Goal: Check status: Check status

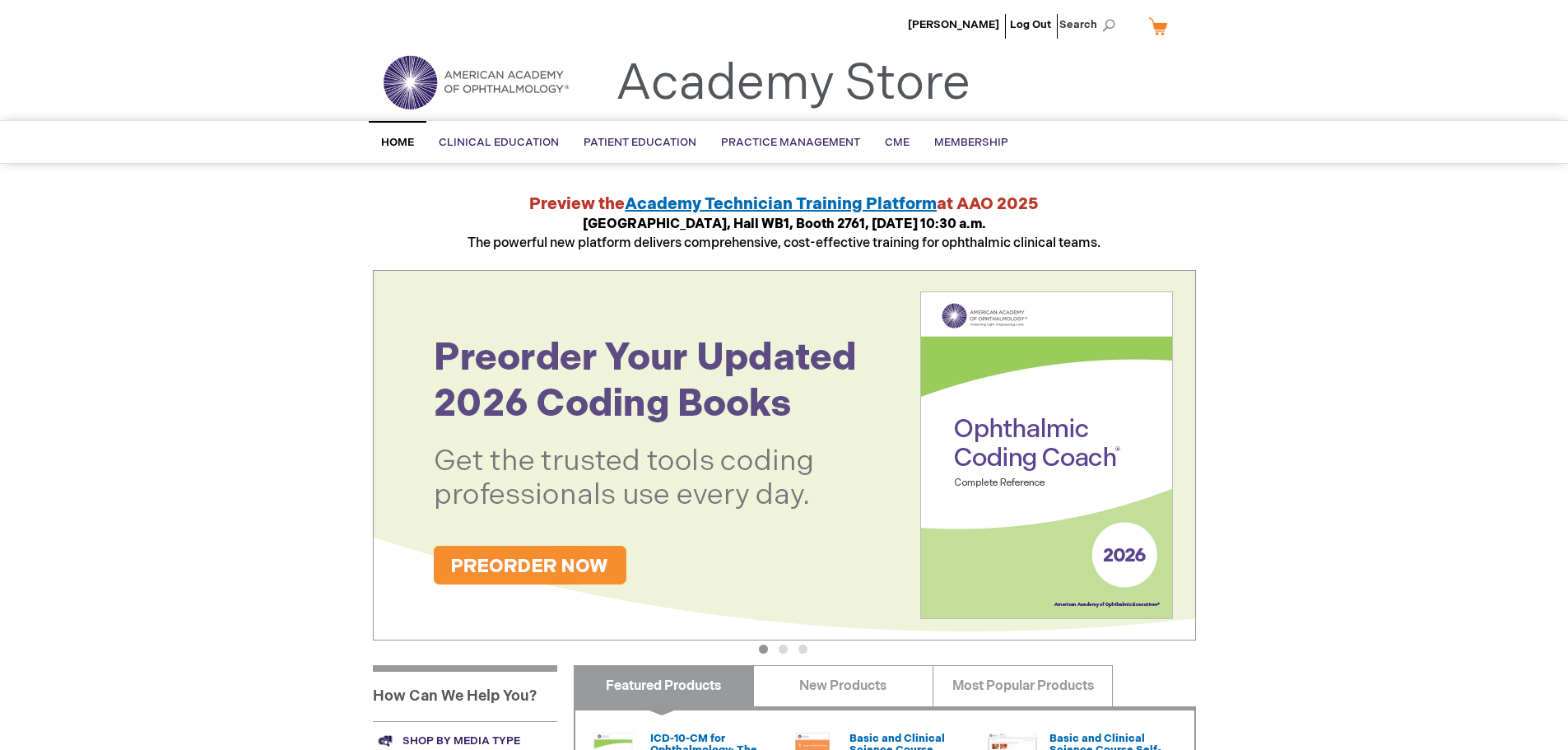
click at [1154, 29] on link "My Cart" at bounding box center [1164, 26] width 40 height 29
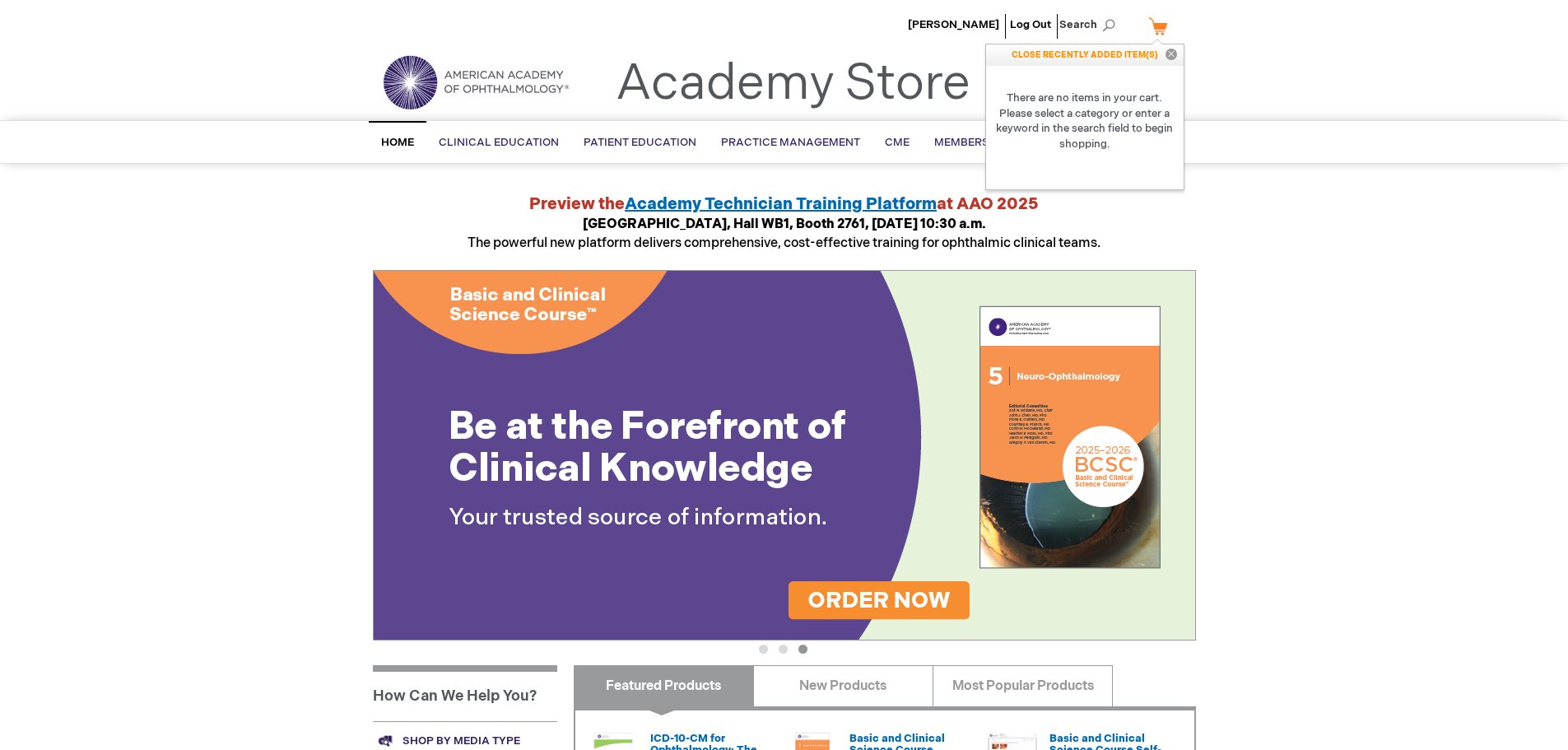
click at [1167, 55] on button "Close" at bounding box center [1171, 54] width 25 height 21
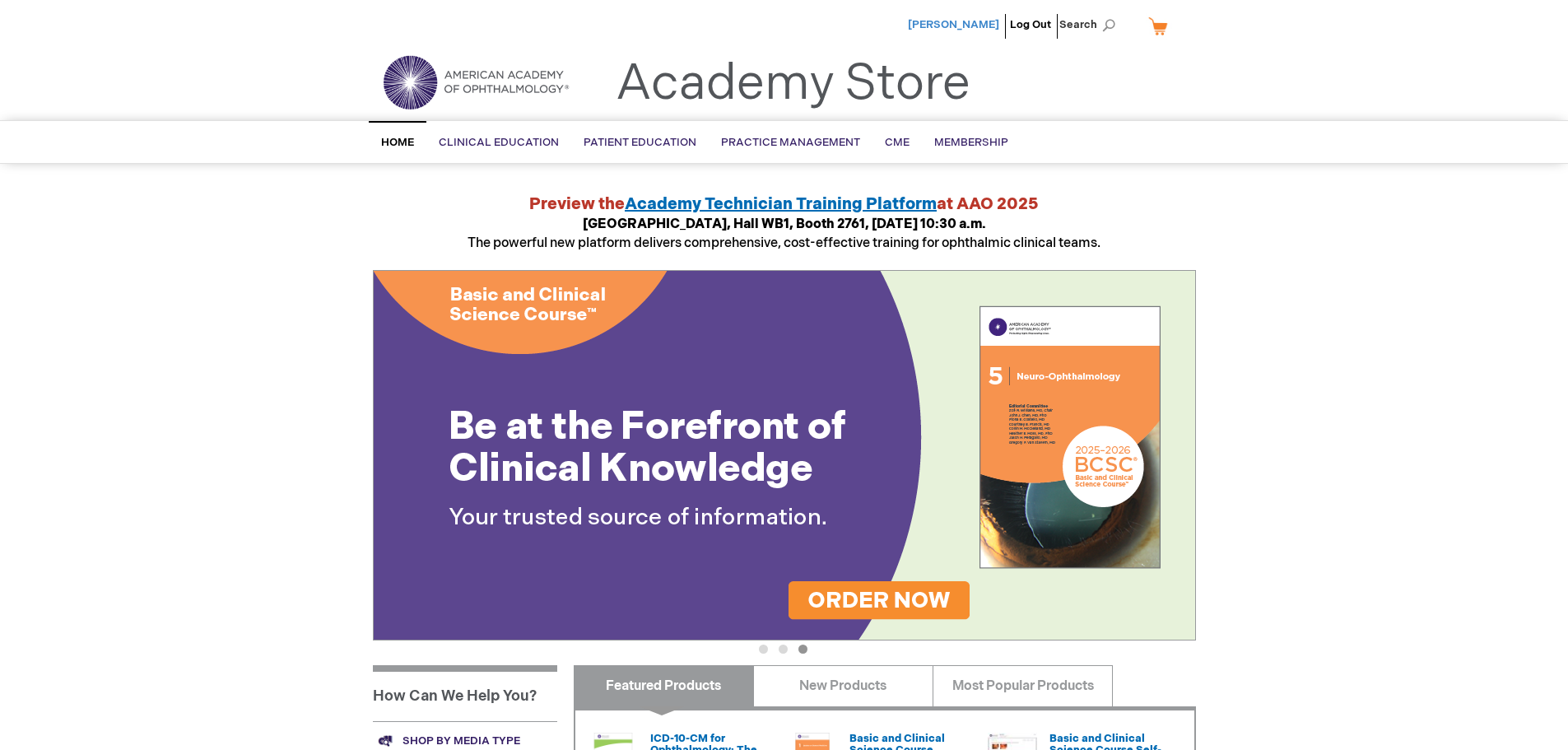
click at [980, 30] on span "[PERSON_NAME]" at bounding box center [953, 25] width 91 height 14
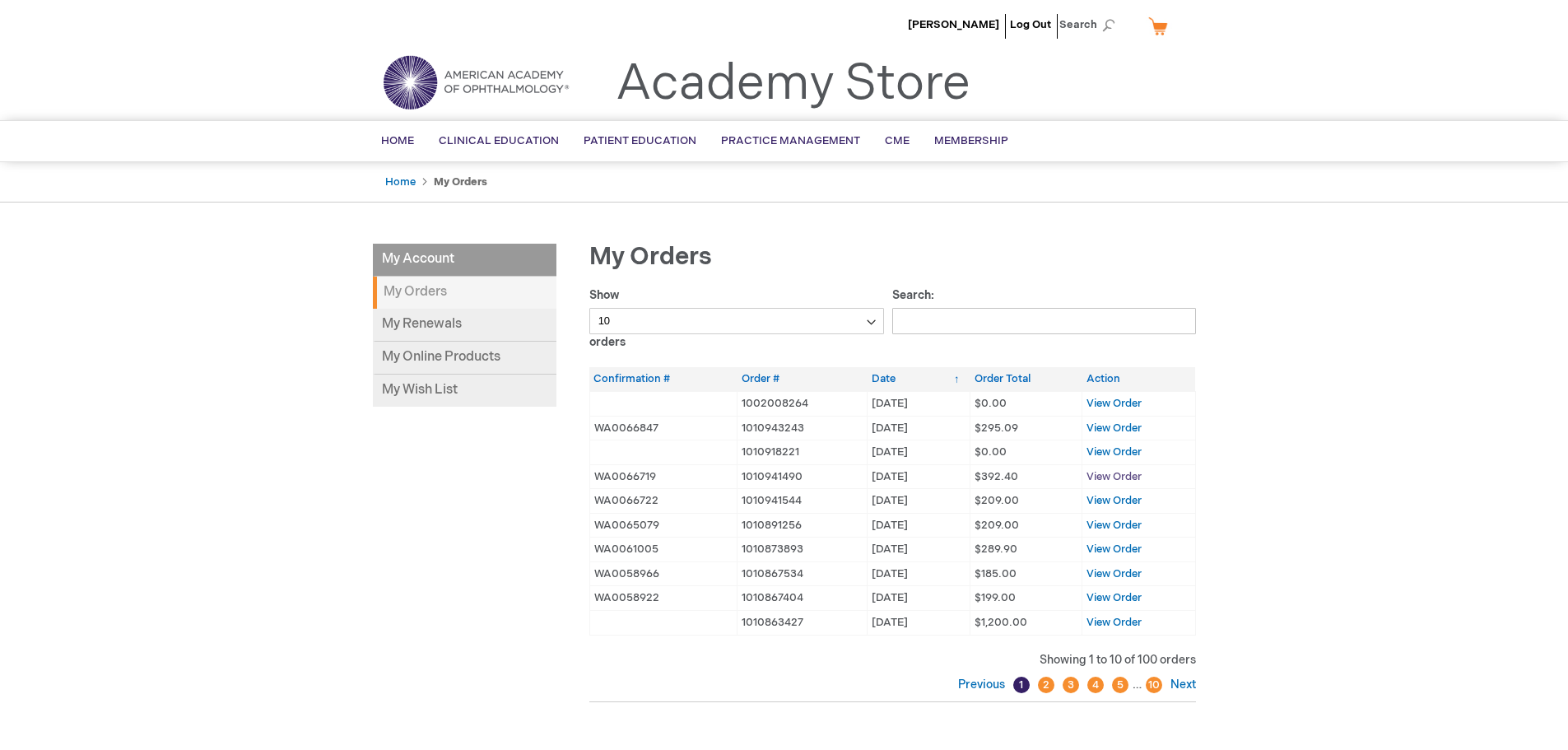
click at [1113, 475] on span "View Order" at bounding box center [1113, 477] width 55 height 14
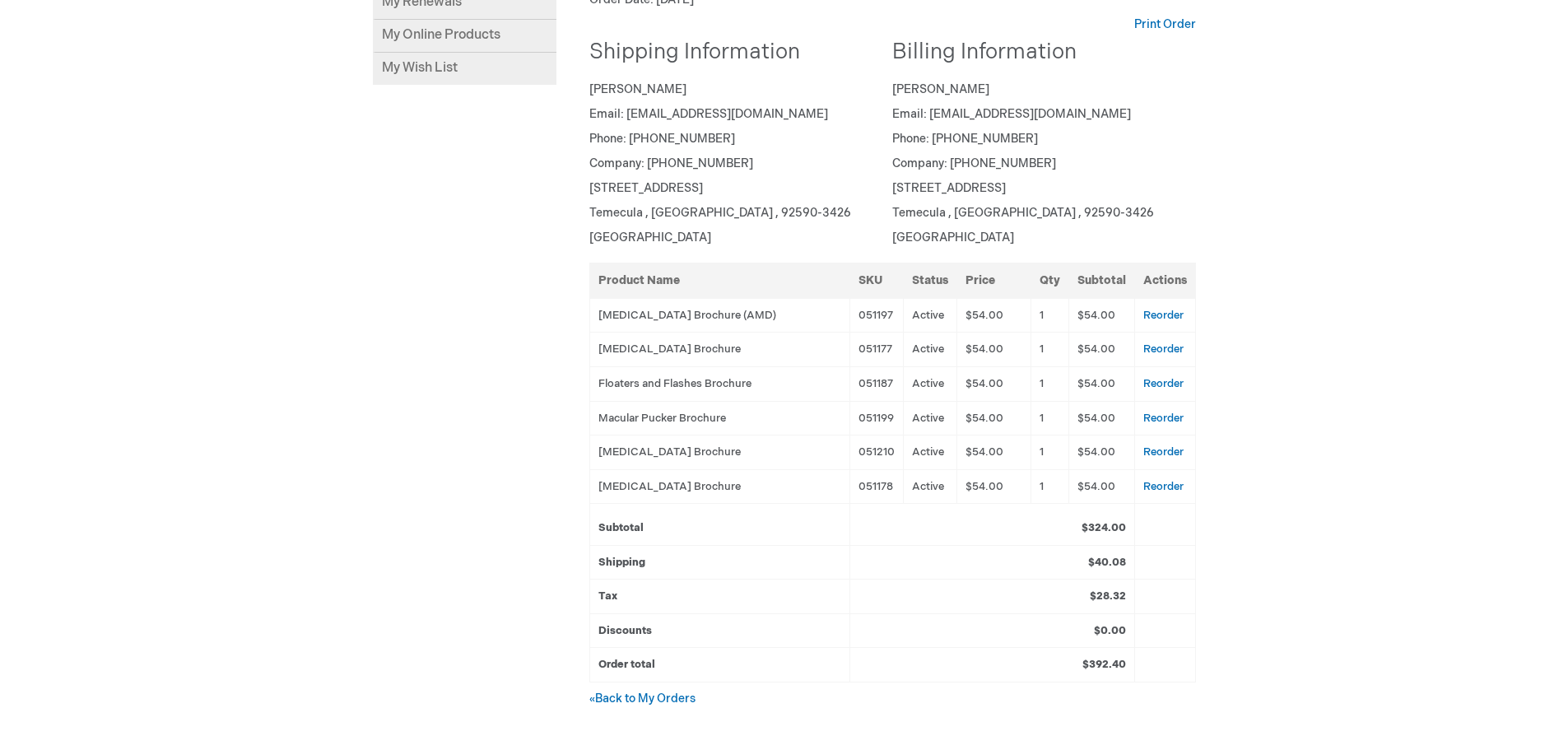
scroll to position [330, 0]
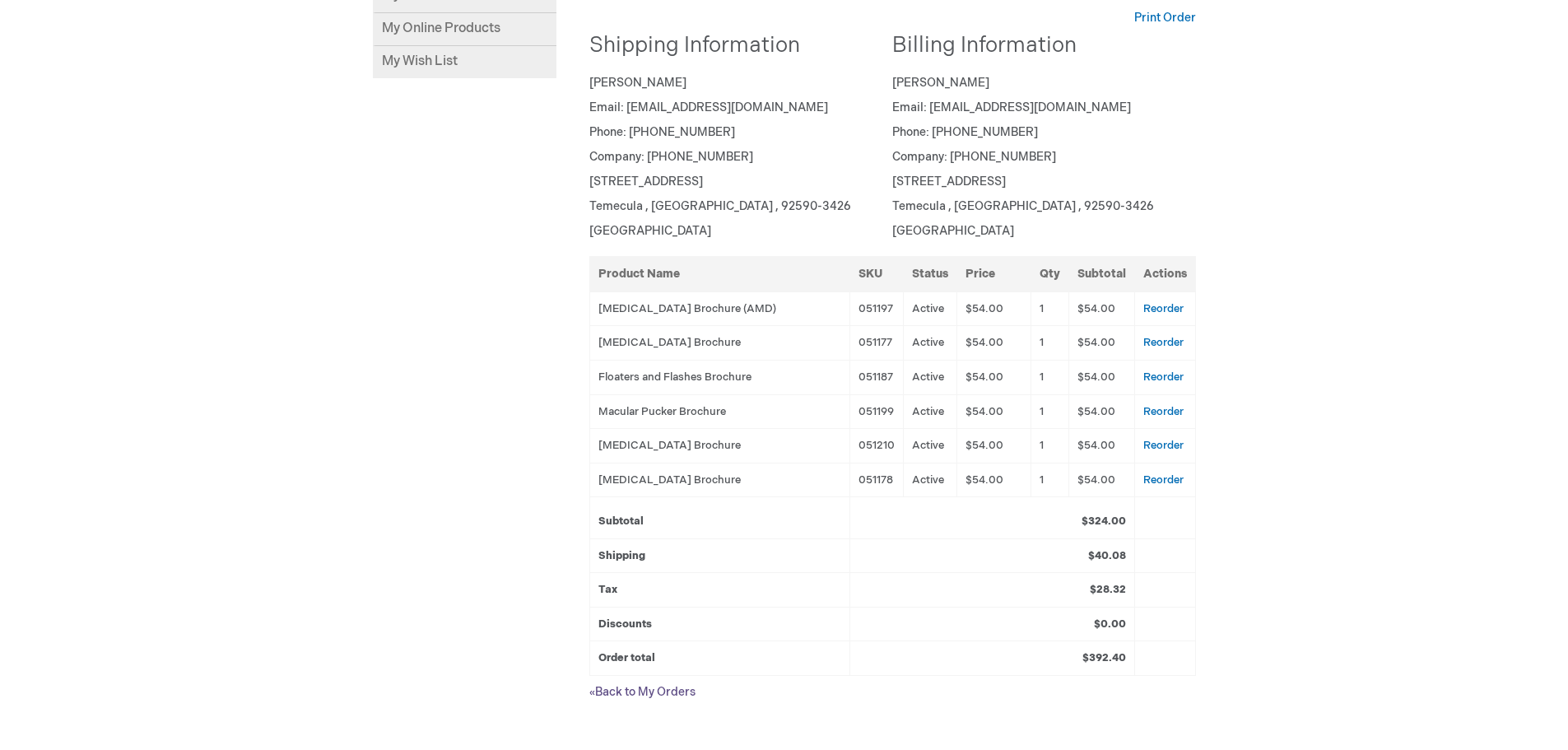
click at [630, 697] on link "« Back to My Orders" at bounding box center [642, 692] width 106 height 14
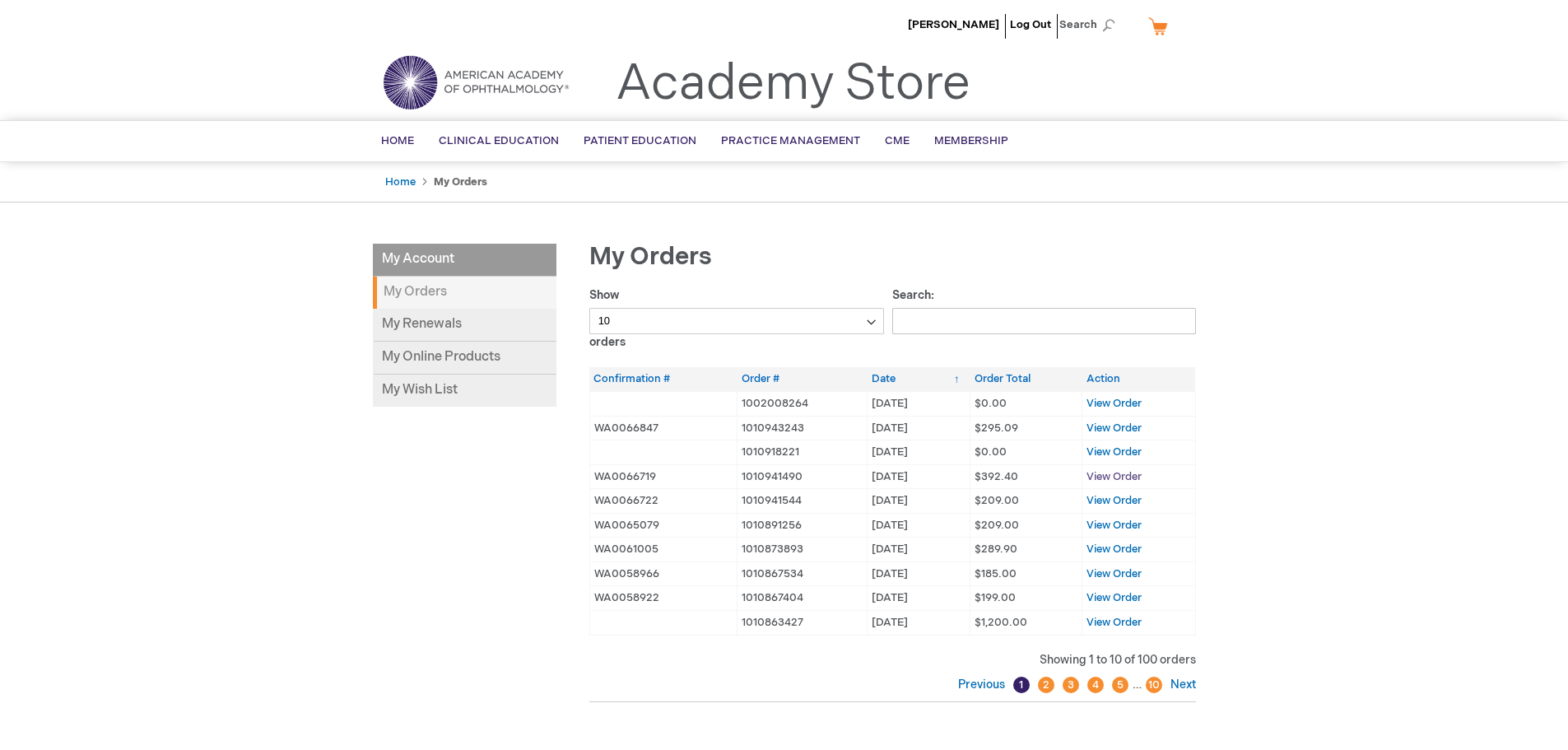
click at [1111, 471] on span "View Order" at bounding box center [1113, 477] width 55 height 14
click at [1102, 427] on span "View Order" at bounding box center [1113, 428] width 55 height 14
click at [1105, 472] on span "View Order" at bounding box center [1113, 477] width 55 height 14
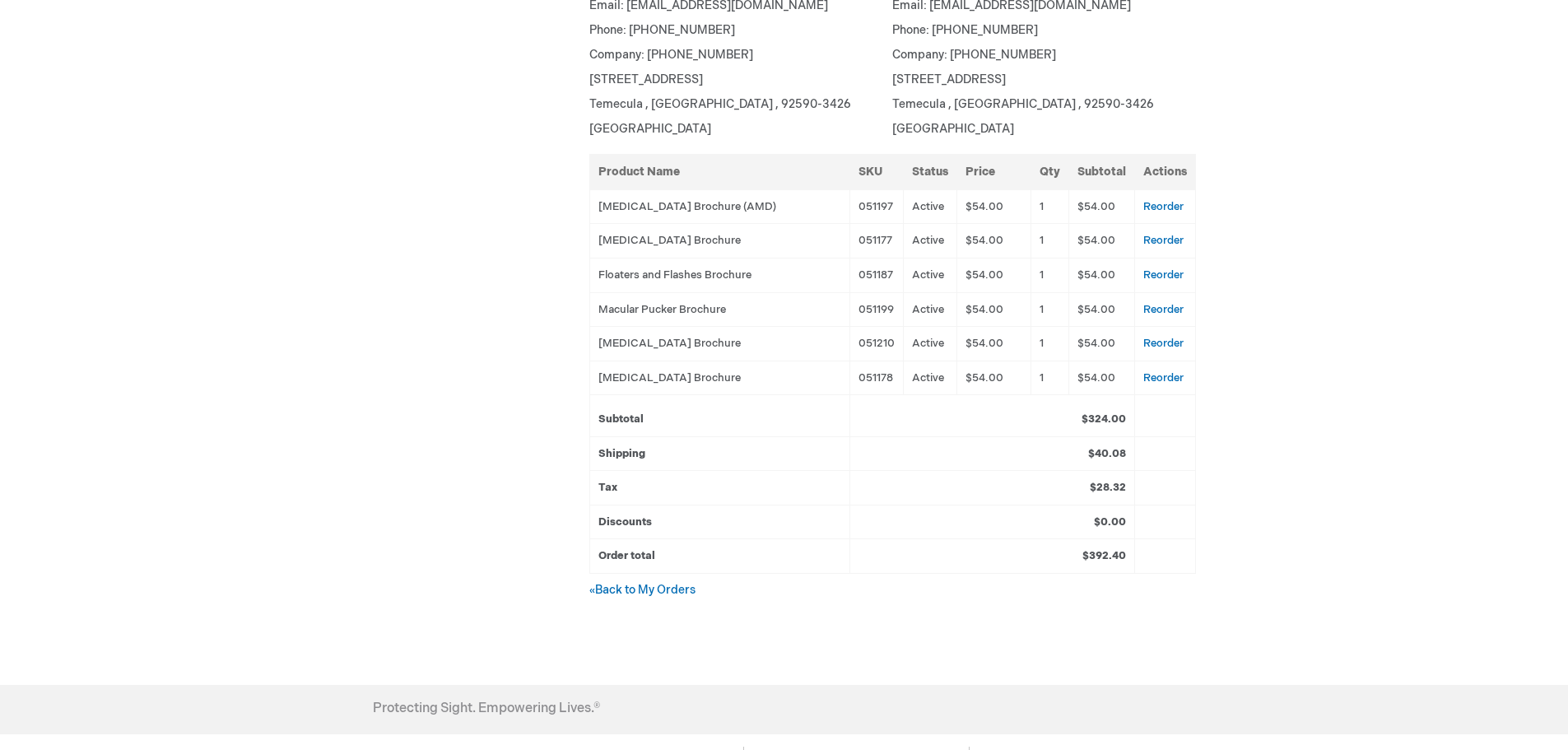
scroll to position [627, 0]
